Goal: Task Accomplishment & Management: Manage account settings

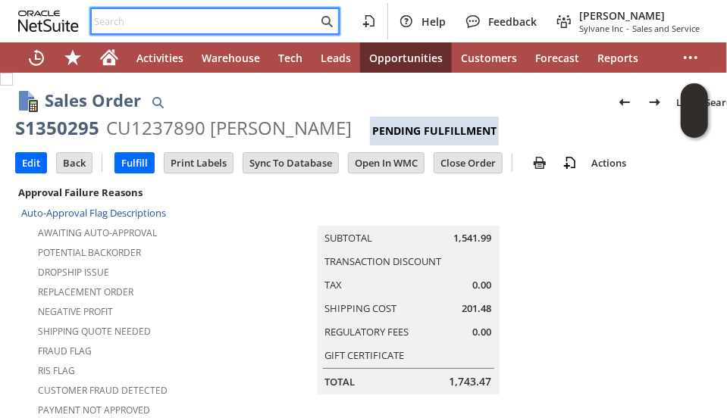
scroll to position [303, 0]
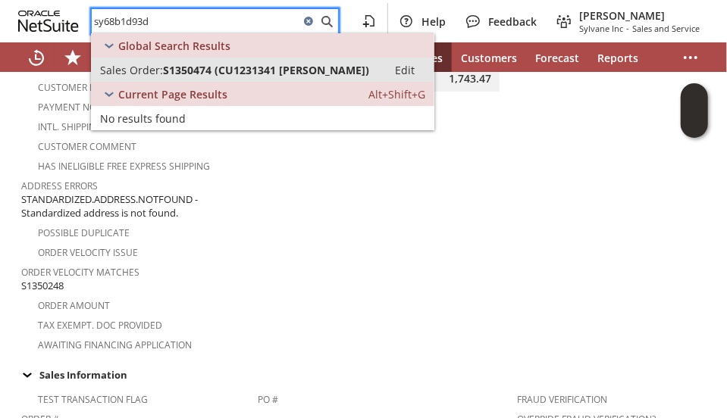
type input "sy68b1d93d"
click at [164, 71] on span "S1350474 (CU1231341 [PERSON_NAME])" at bounding box center [266, 70] width 206 height 14
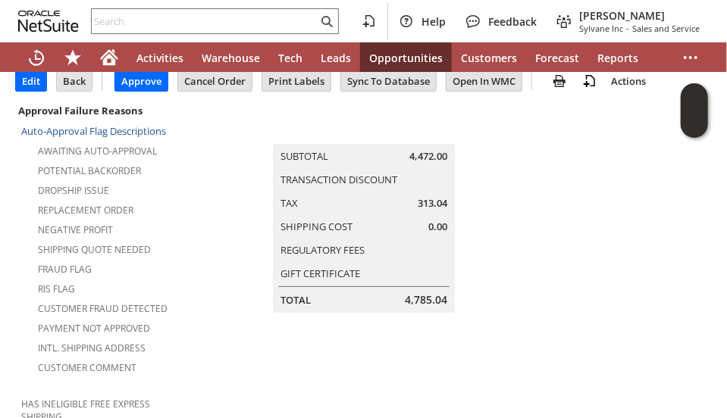
click at [202, 222] on td "Summary Subtotal 4,472.00 Transaction Discount Tax 313.04 Shipping Cost 0.00 Re…" at bounding box center [379, 207] width 401 height 212
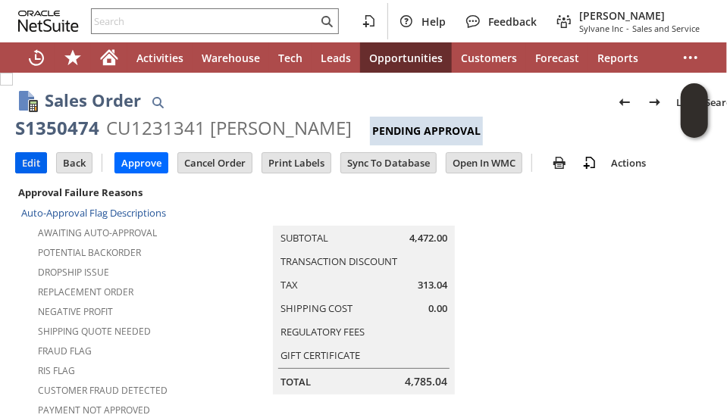
drag, startPoint x: 27, startPoint y: 160, endPoint x: 89, endPoint y: 123, distance: 72.4
click at [29, 158] on input "Edit" at bounding box center [31, 163] width 30 height 20
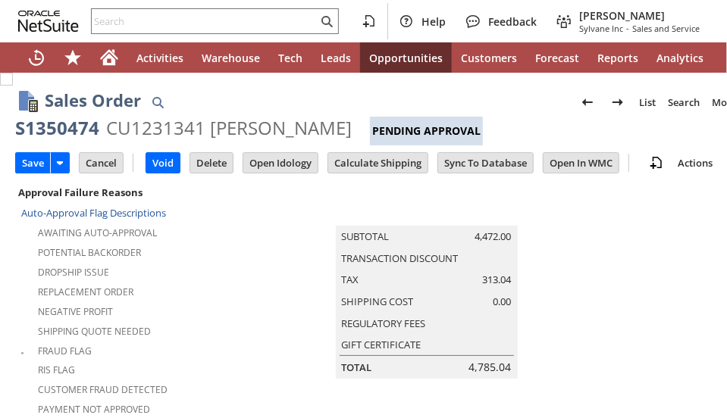
type input "Add"
type input "Copy Previous"
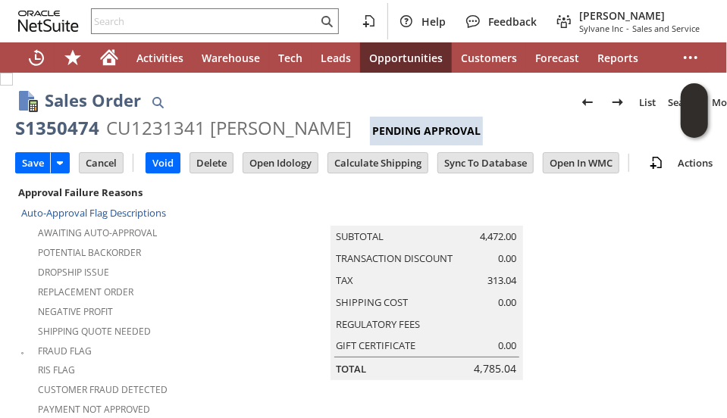
scroll to position [576, 0]
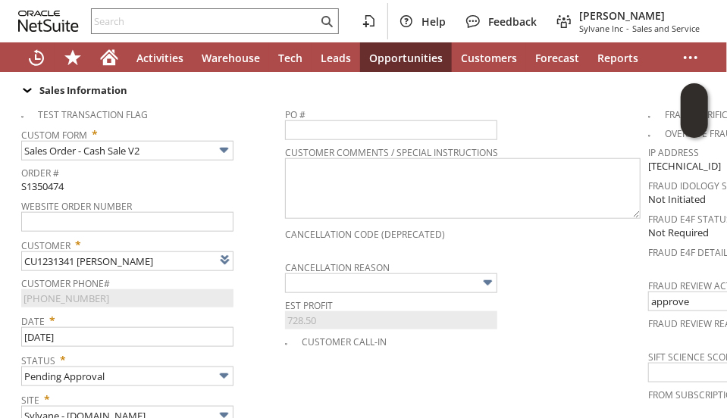
click at [271, 350] on div "Status * Pending Approval" at bounding box center [149, 368] width 256 height 38
type input "Intelligent Recommendations¹⁰"
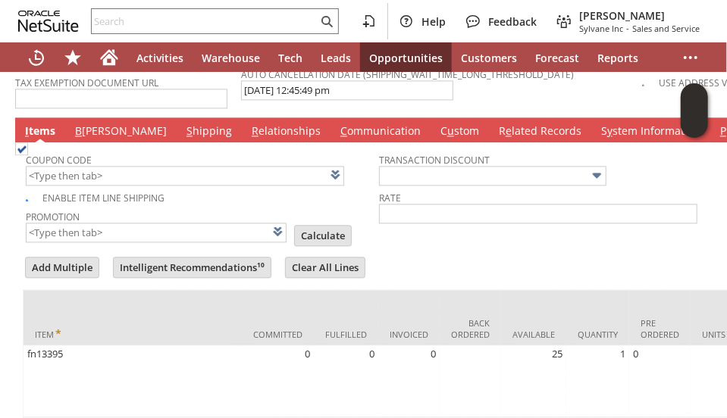
scroll to position [1334, 0]
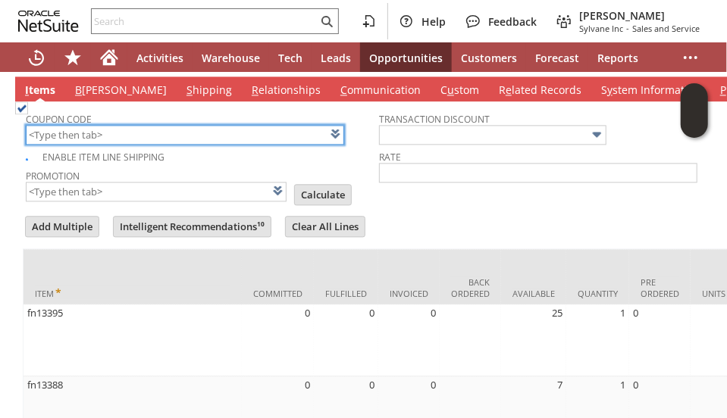
click at [79, 125] on input "text" at bounding box center [185, 135] width 318 height 20
type input "FW327"
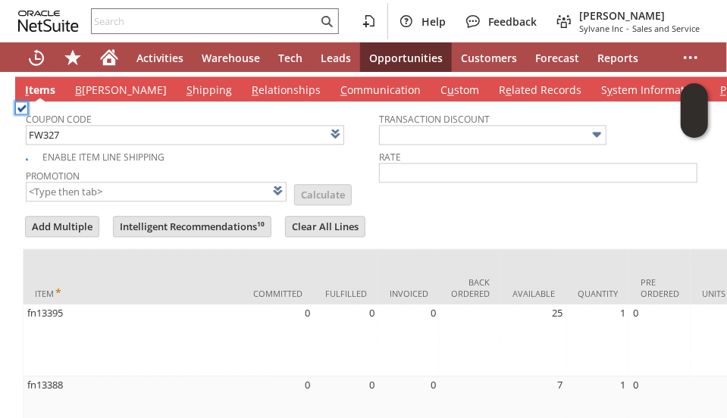
type input "FW327"
type input "Promo Code"
type input "-10.0%"
click at [465, 214] on form "Add Multiple Intelligent Recommendations¹⁰ Clear All Lines Line Items All Item …" at bounding box center [379, 406] width 713 height 384
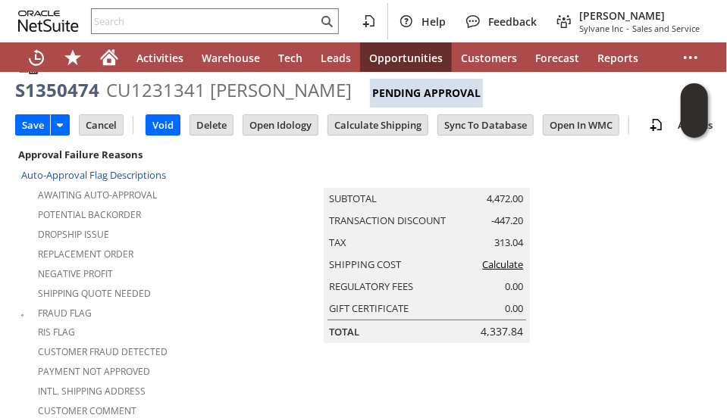
scroll to position [0, 0]
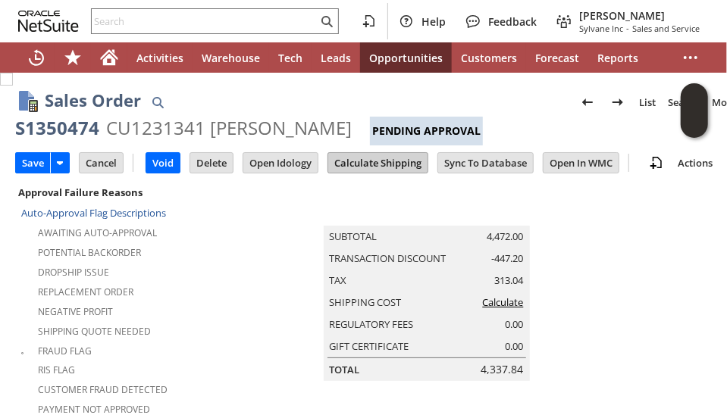
click at [346, 165] on input "Calculate Shipping" at bounding box center [377, 163] width 99 height 20
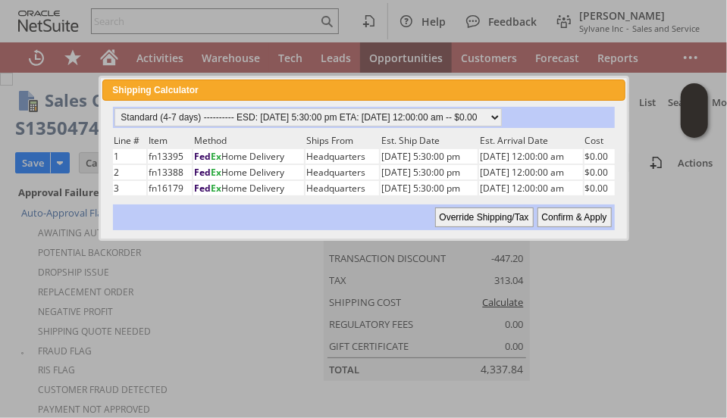
click at [578, 215] on input "Confirm & Apply" at bounding box center [575, 218] width 74 height 20
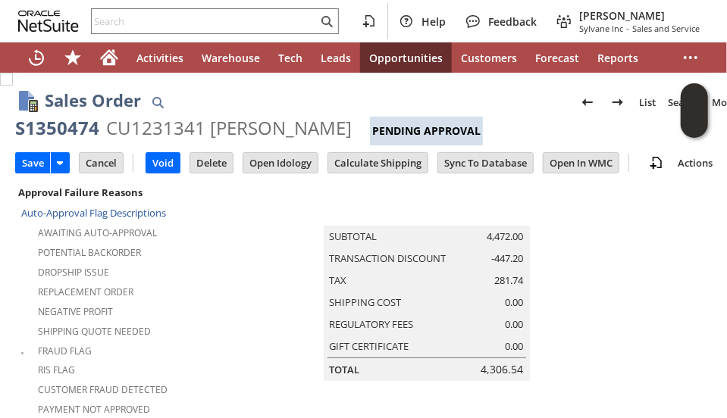
type input "Add"
type input "Copy Previous"
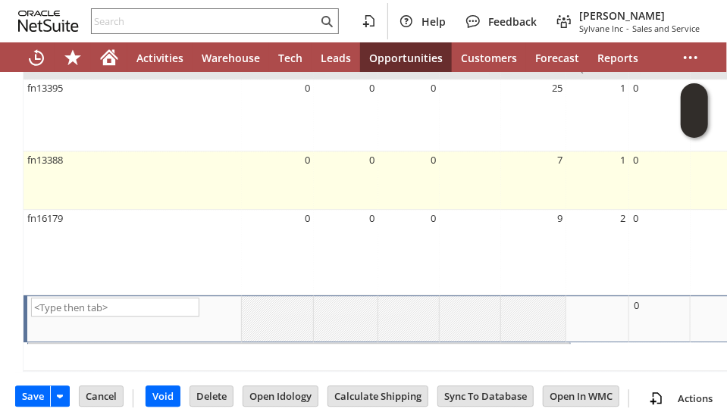
click at [421, 152] on td "0" at bounding box center [408, 181] width 61 height 58
type input "fn13388"
type input "OK"
type input "Make Copy"
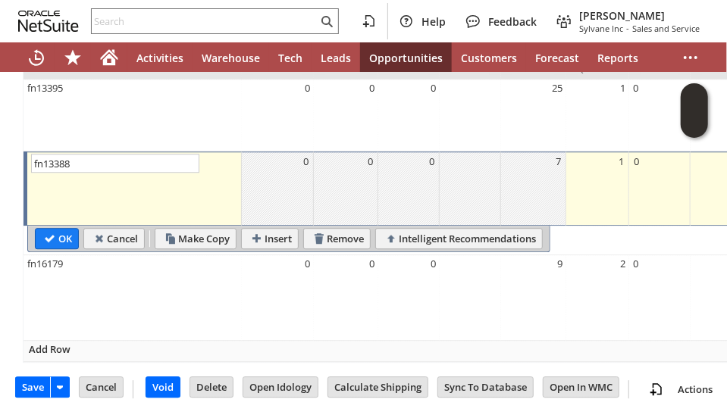
scroll to position [1550, 0]
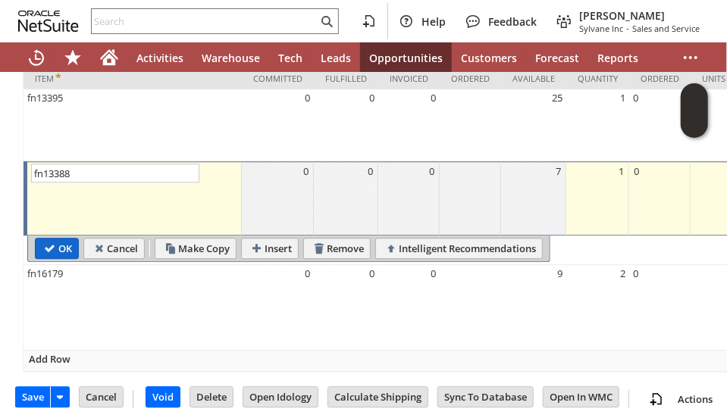
click at [52, 239] on input "OK" at bounding box center [57, 249] width 42 height 20
type input "Add"
type input "Copy Previous"
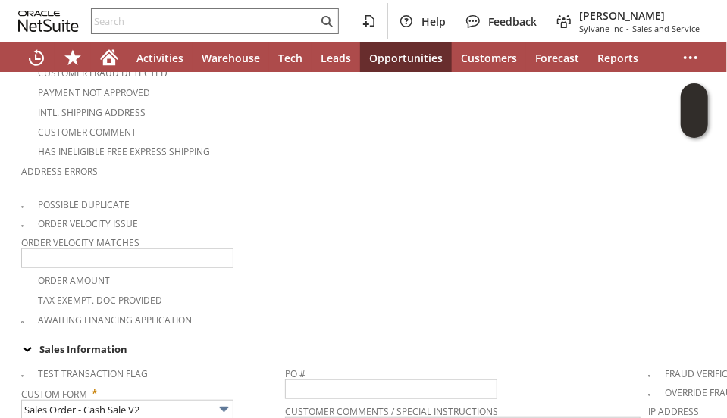
scroll to position [33, 0]
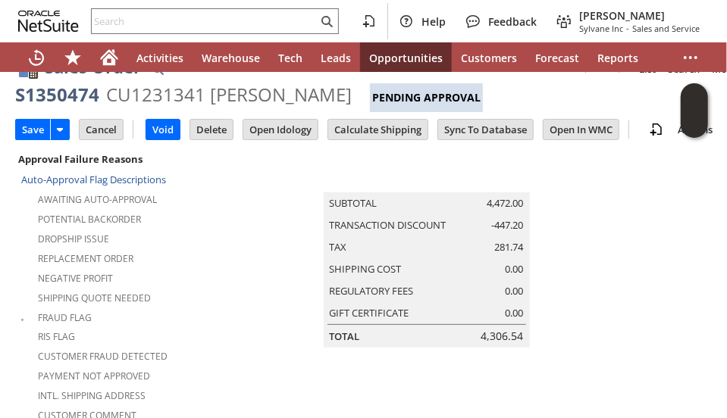
drag, startPoint x: 200, startPoint y: 252, endPoint x: 188, endPoint y: 234, distance: 22.5
click at [200, 253] on div "Replacement Order" at bounding box center [131, 257] width 220 height 18
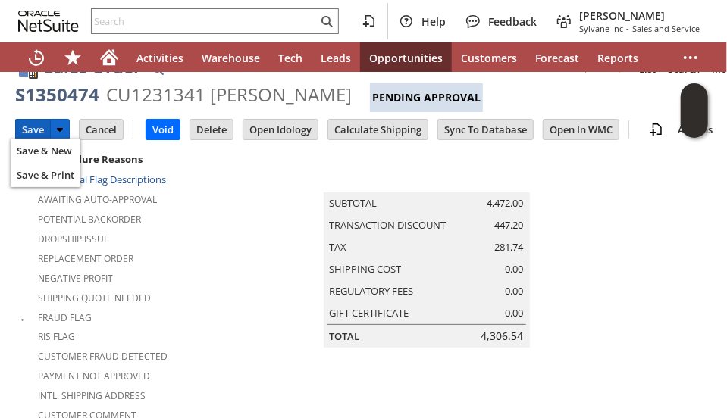
click at [23, 125] on input "Save" at bounding box center [33, 130] width 34 height 20
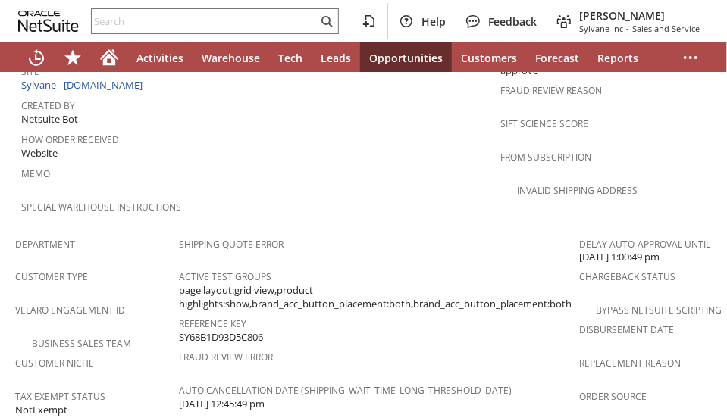
scroll to position [1196, 0]
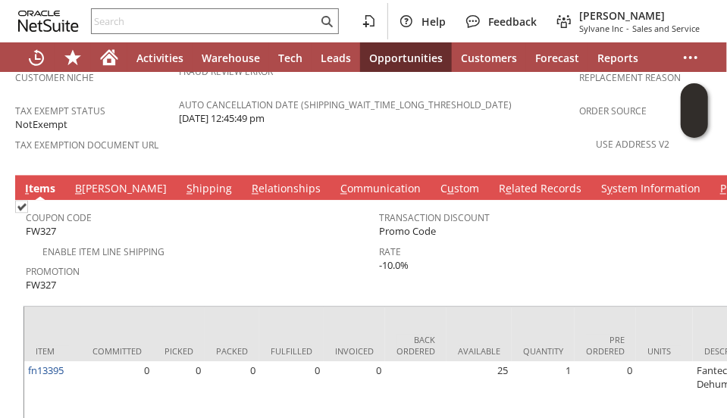
click at [183, 181] on link "S hipping" at bounding box center [209, 189] width 53 height 17
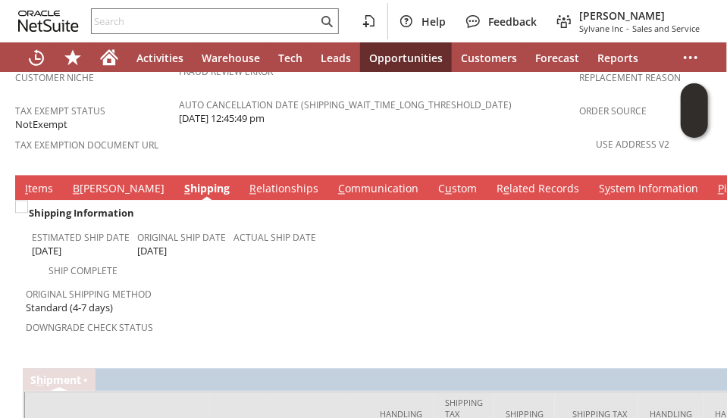
click at [334, 181] on link "C ommunication" at bounding box center [378, 189] width 88 height 17
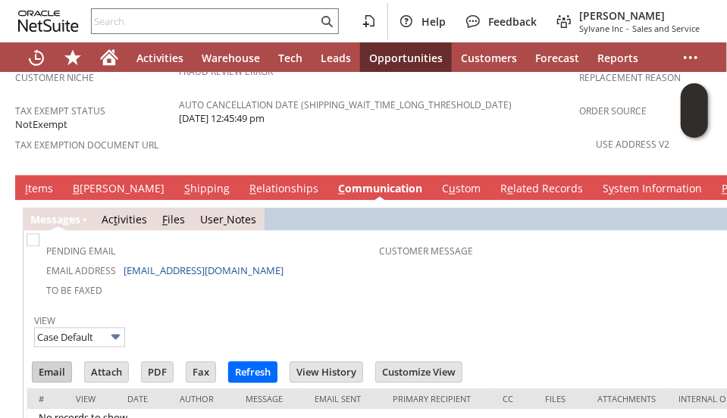
scroll to position [0, 0]
click at [49, 362] on input "Email" at bounding box center [52, 372] width 39 height 20
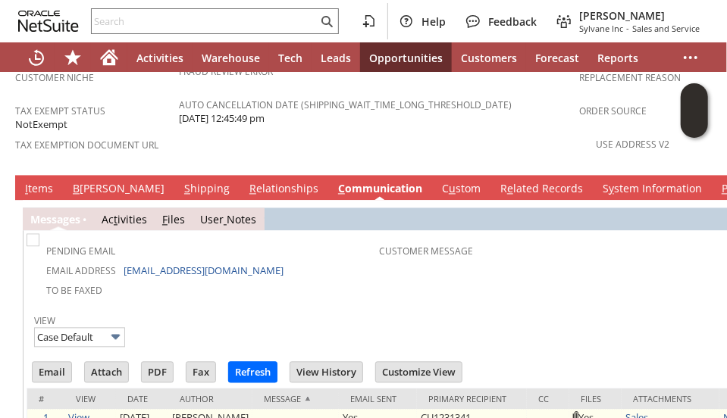
click at [639, 411] on link "Sales Order_S1350474_1..." at bounding box center [670, 424] width 90 height 27
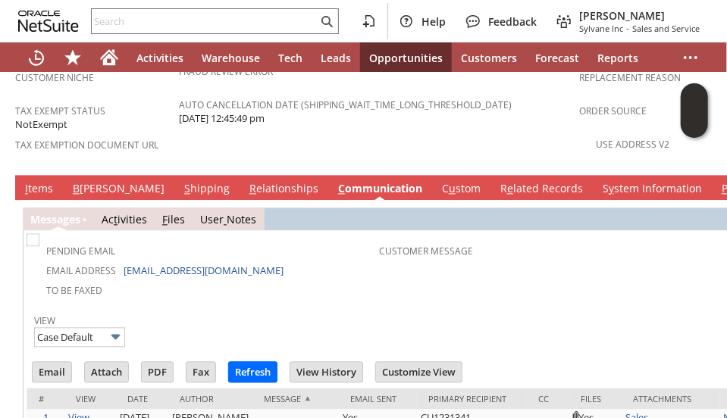
click at [247, 237] on td "Pending Email" at bounding box center [205, 249] width 350 height 24
drag, startPoint x: 137, startPoint y: 36, endPoint x: 140, endPoint y: 20, distance: 16.2
click at [140, 20] on div "Help Feedback John Johnson Jr Sylvane Inc - Sales and Service" at bounding box center [363, 21] width 727 height 42
click at [140, 20] on input "text" at bounding box center [205, 21] width 226 height 18
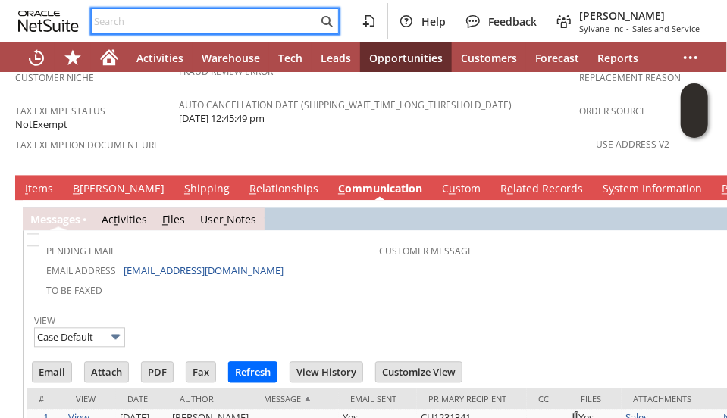
paste input "5703353415"
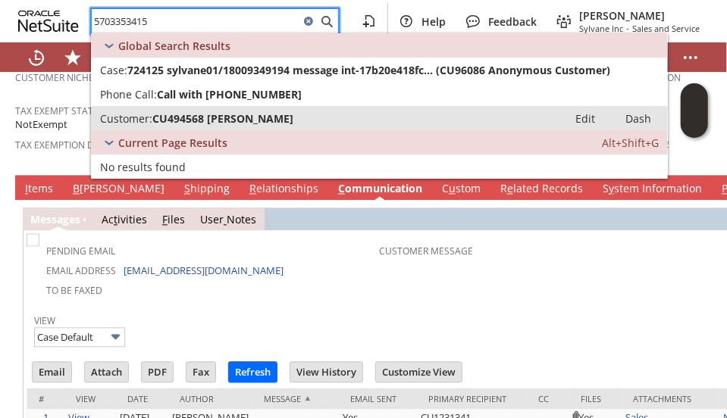
type input "5703353415"
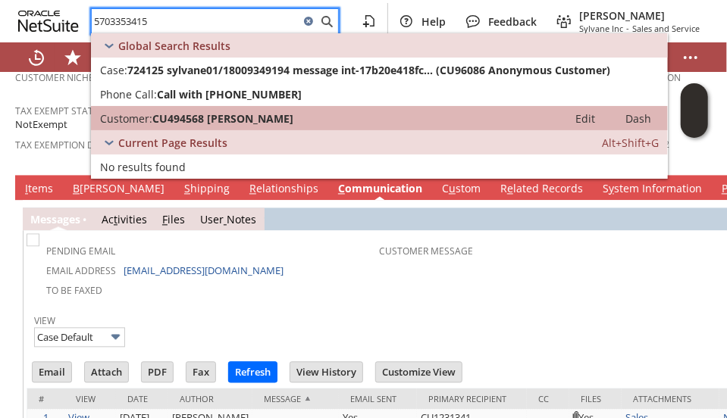
click at [182, 115] on span "CU494568 Lee Davis" at bounding box center [222, 118] width 141 height 14
